Goal: Task Accomplishment & Management: Use online tool/utility

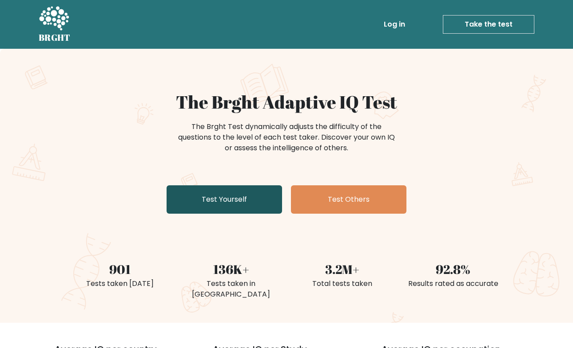
click at [238, 200] on link "Test Yourself" at bounding box center [223, 200] width 115 height 28
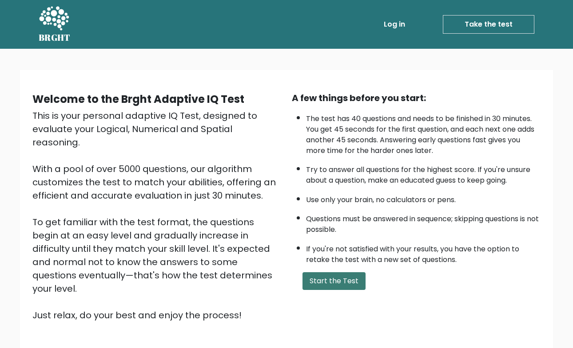
click at [318, 274] on button "Start the Test" at bounding box center [333, 282] width 63 height 18
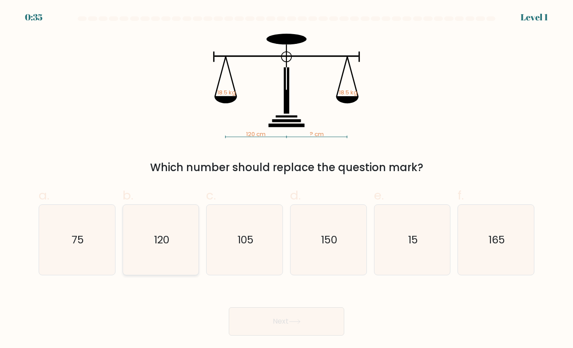
click at [157, 258] on icon "120" at bounding box center [161, 240] width 70 height 70
click at [286, 180] on input "b. 120" at bounding box center [286, 177] width 0 height 6
radio input "true"
click at [248, 322] on button "Next" at bounding box center [286, 322] width 115 height 28
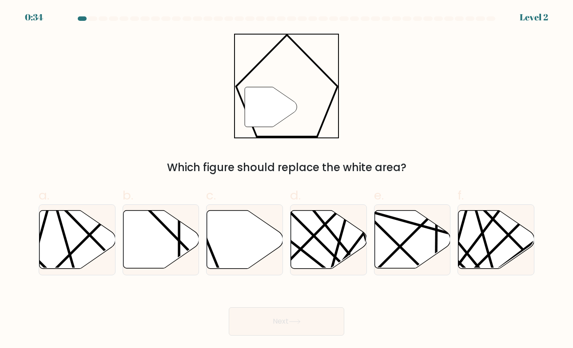
click at [248, 322] on button "Next" at bounding box center [286, 322] width 115 height 28
click at [214, 297] on div "Next" at bounding box center [286, 311] width 506 height 50
click at [230, 237] on icon at bounding box center [245, 240] width 76 height 58
click at [286, 180] on input "c." at bounding box center [286, 177] width 0 height 6
radio input "true"
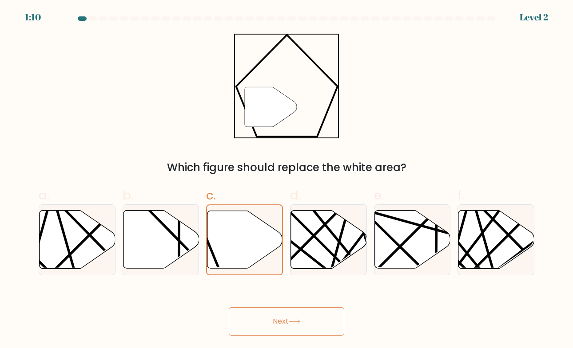
click at [277, 321] on button "Next" at bounding box center [286, 322] width 115 height 28
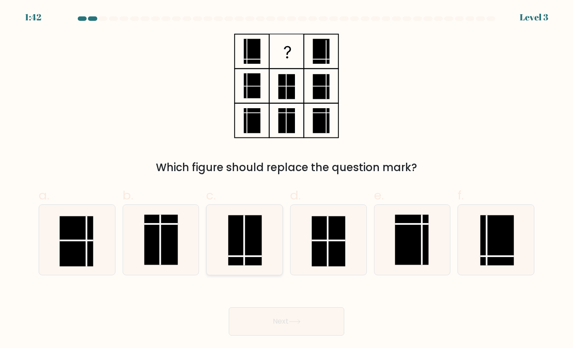
click at [272, 265] on icon at bounding box center [245, 240] width 70 height 70
click at [286, 180] on input "c." at bounding box center [286, 177] width 0 height 6
radio input "true"
click at [307, 320] on button "Next" at bounding box center [286, 322] width 115 height 28
